Goal: Task Accomplishment & Management: Manage account settings

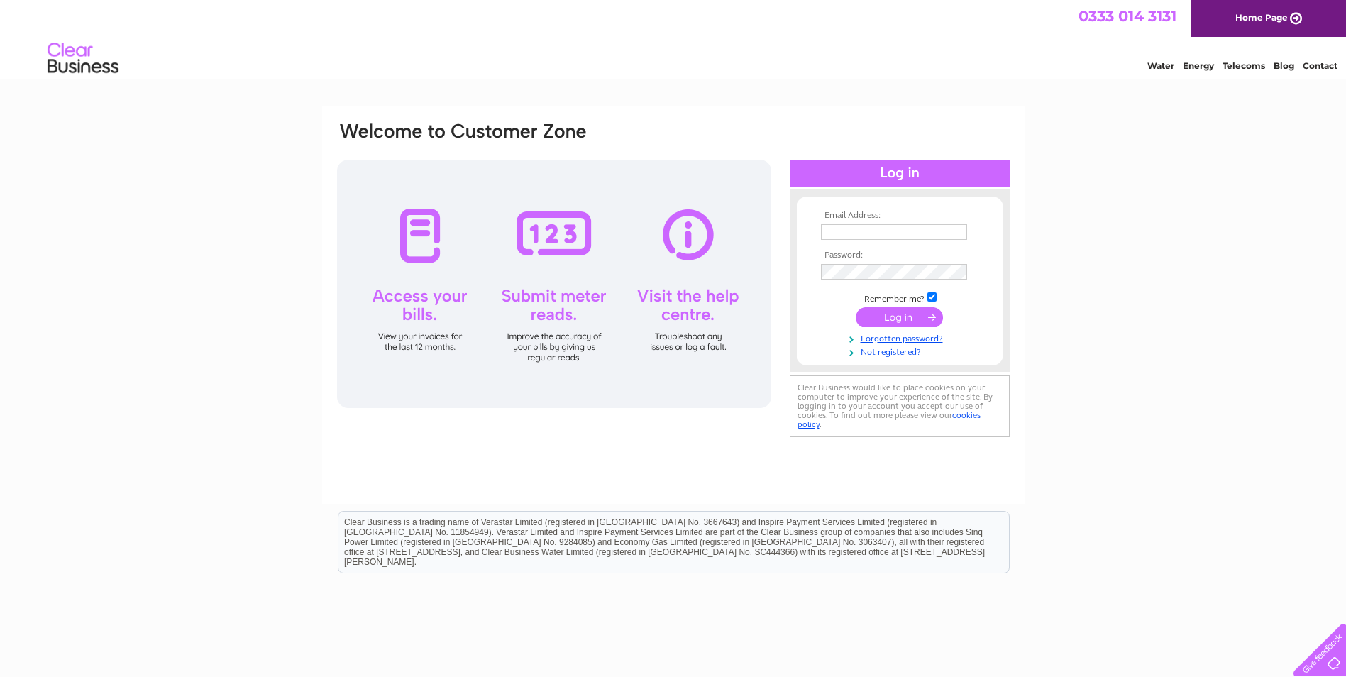
click at [845, 236] on input "text" at bounding box center [894, 232] width 146 height 16
type input "[EMAIL_ADDRESS][DOMAIN_NAME]"
click at [921, 327] on input "submit" at bounding box center [899, 319] width 87 height 20
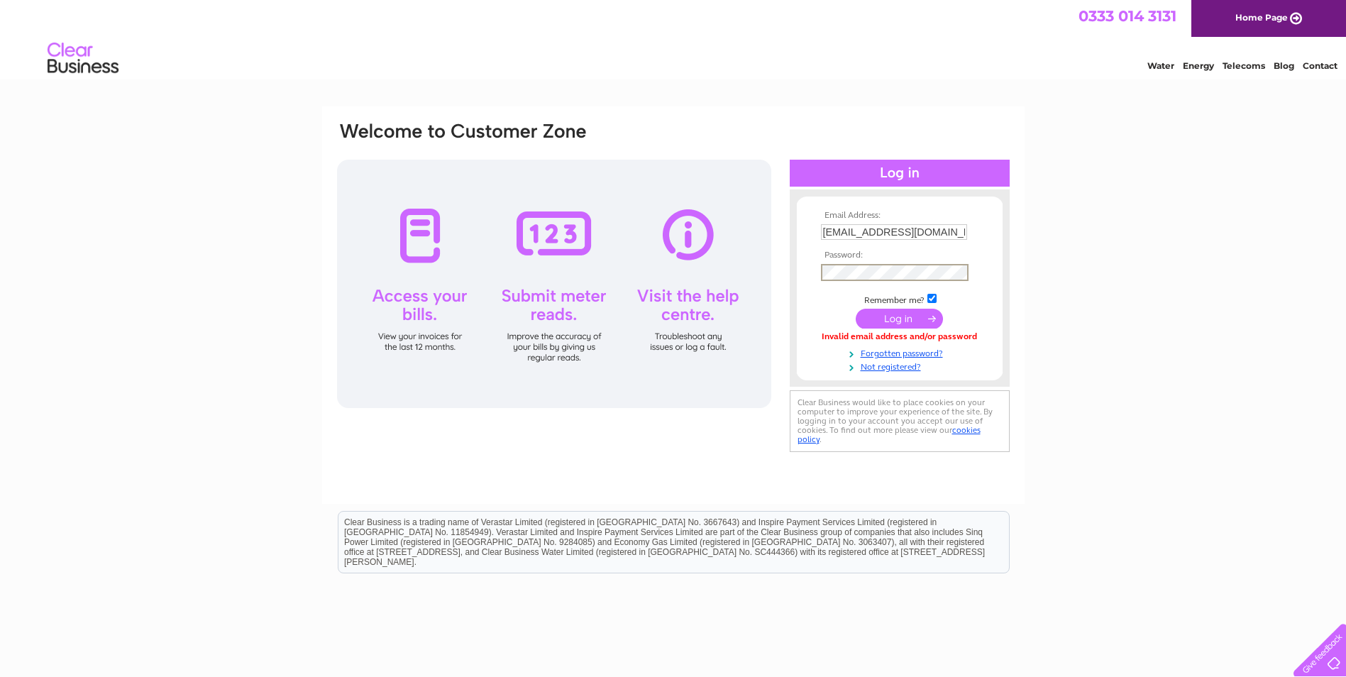
click at [957, 270] on keeper-lock "Open Keeper Popup" at bounding box center [958, 272] width 17 height 17
click at [888, 317] on input "submit" at bounding box center [899, 319] width 87 height 20
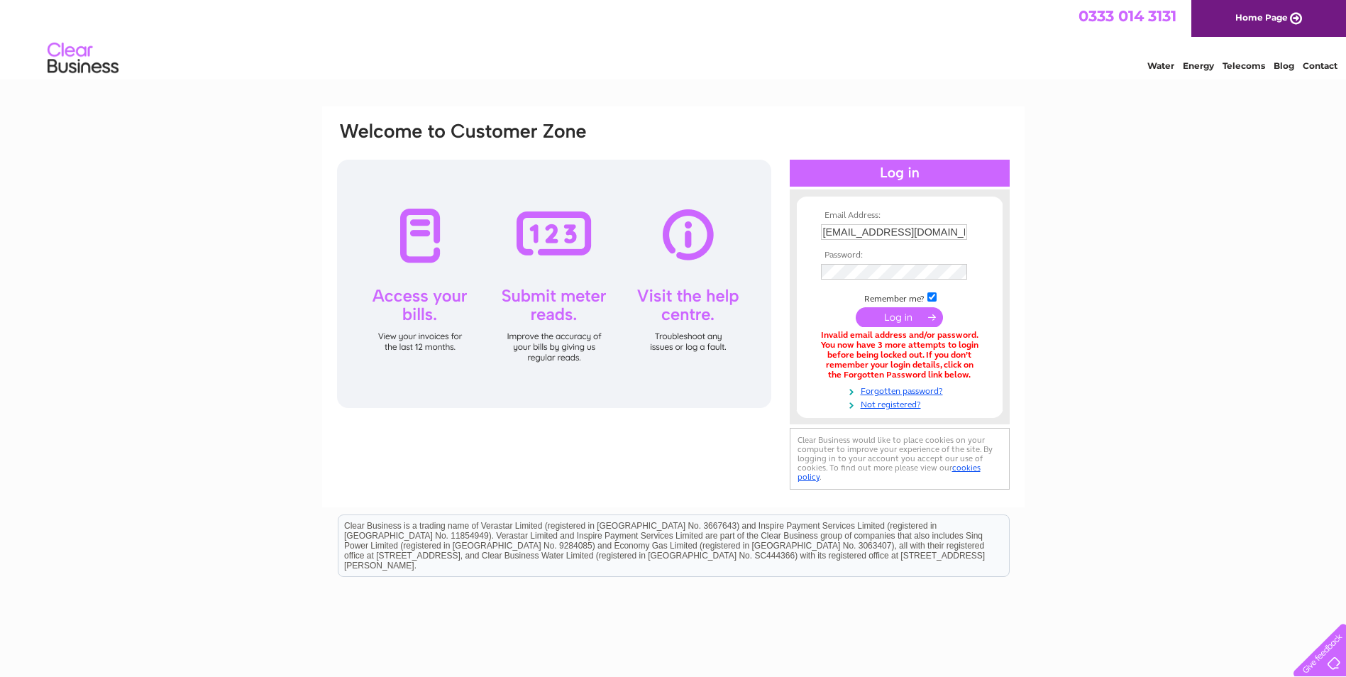
click at [958, 235] on keeper-lock "Open Keeper Popup" at bounding box center [957, 232] width 17 height 17
